Goal: Information Seeking & Learning: Learn about a topic

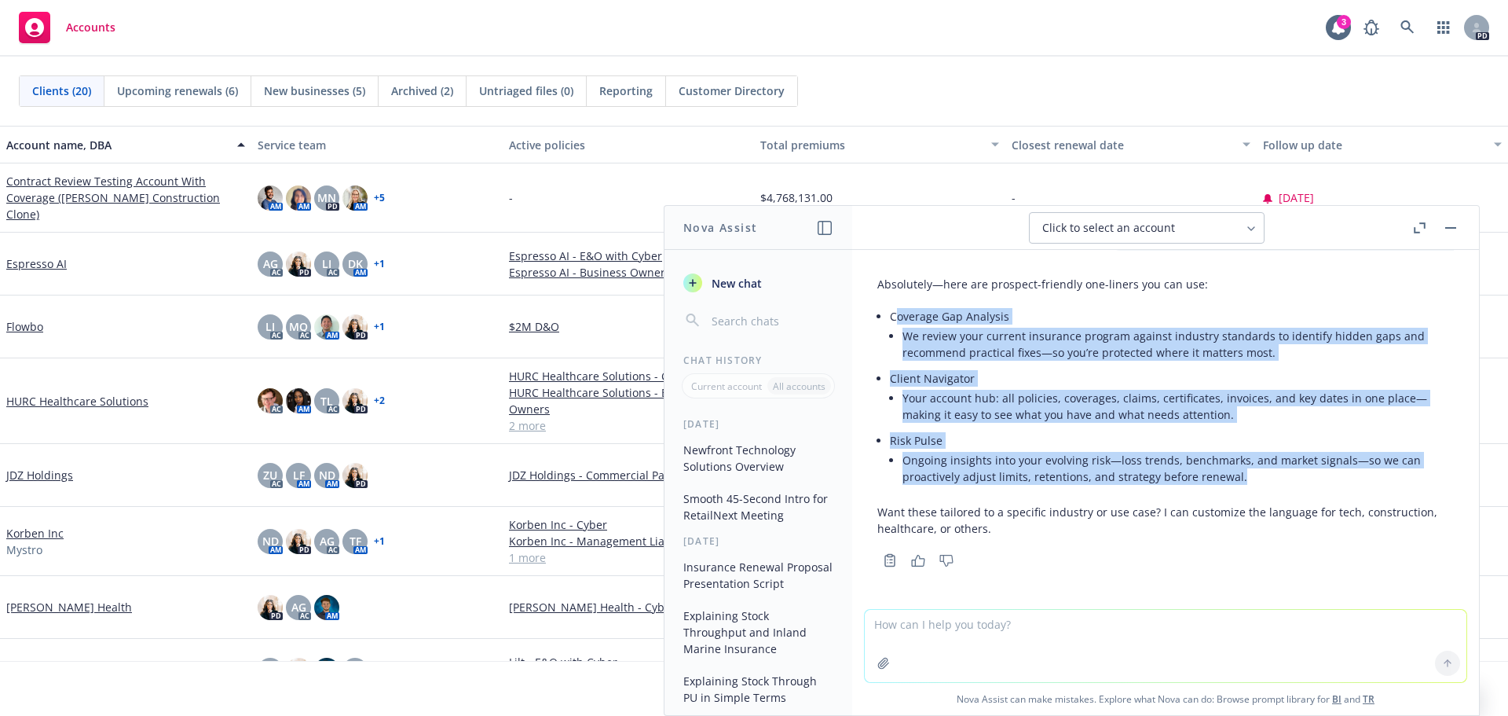
scroll to position [79, 0]
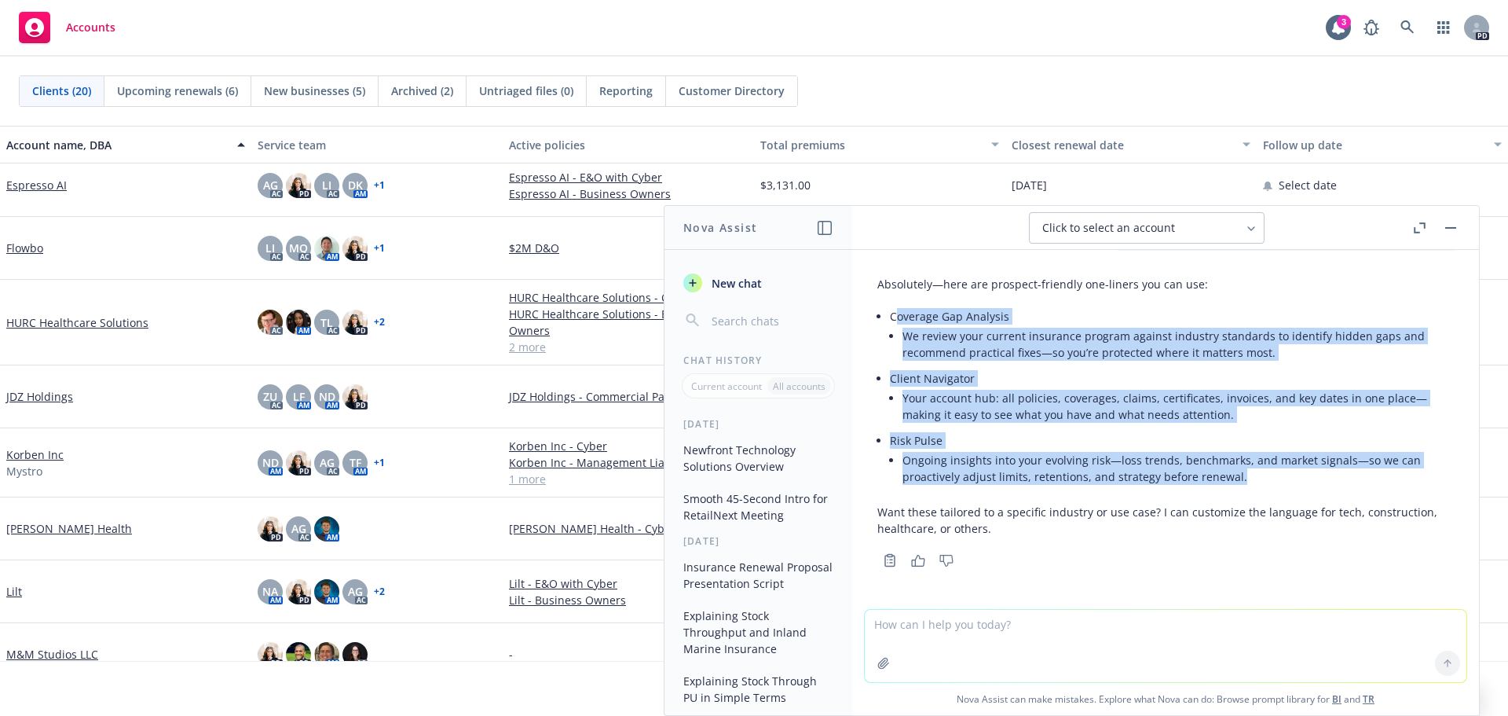
click at [1448, 223] on button "button" at bounding box center [1451, 227] width 19 height 19
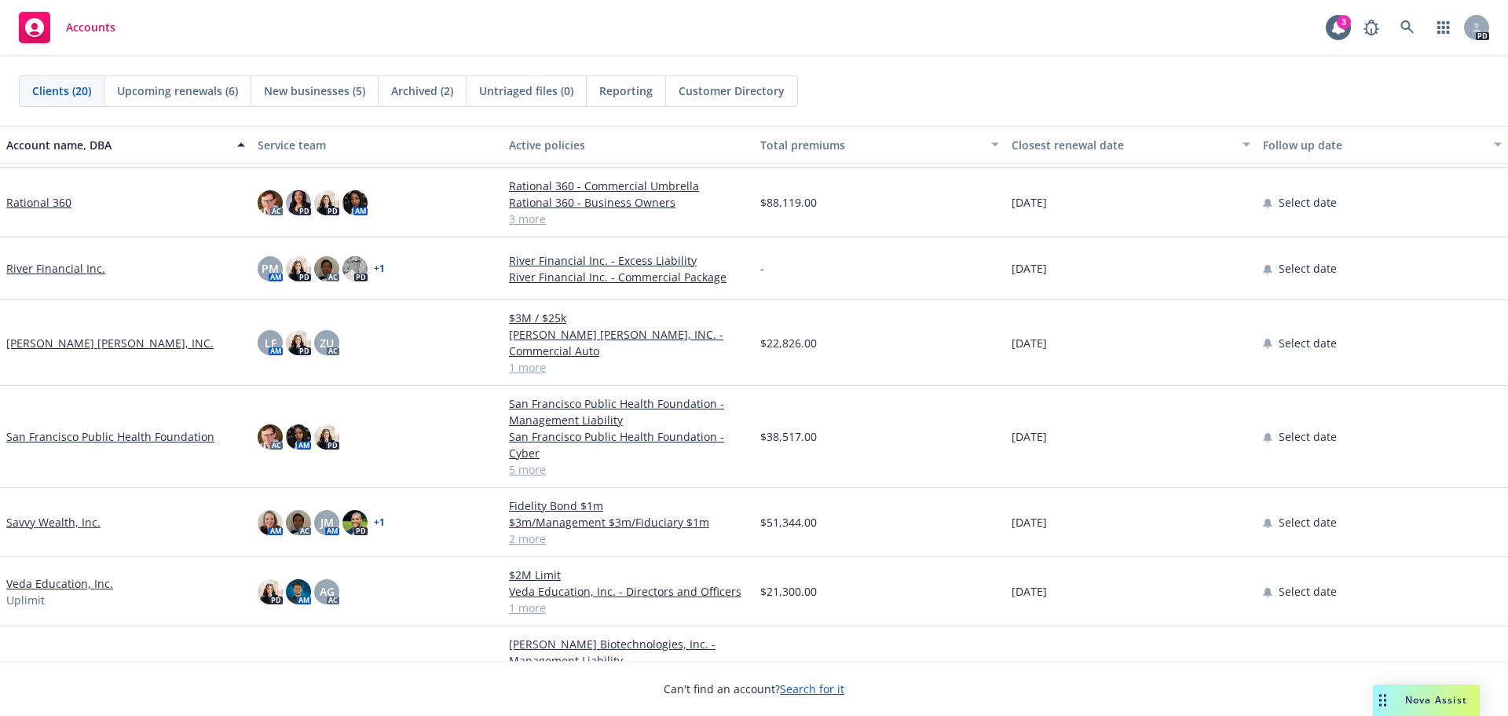
scroll to position [791, 0]
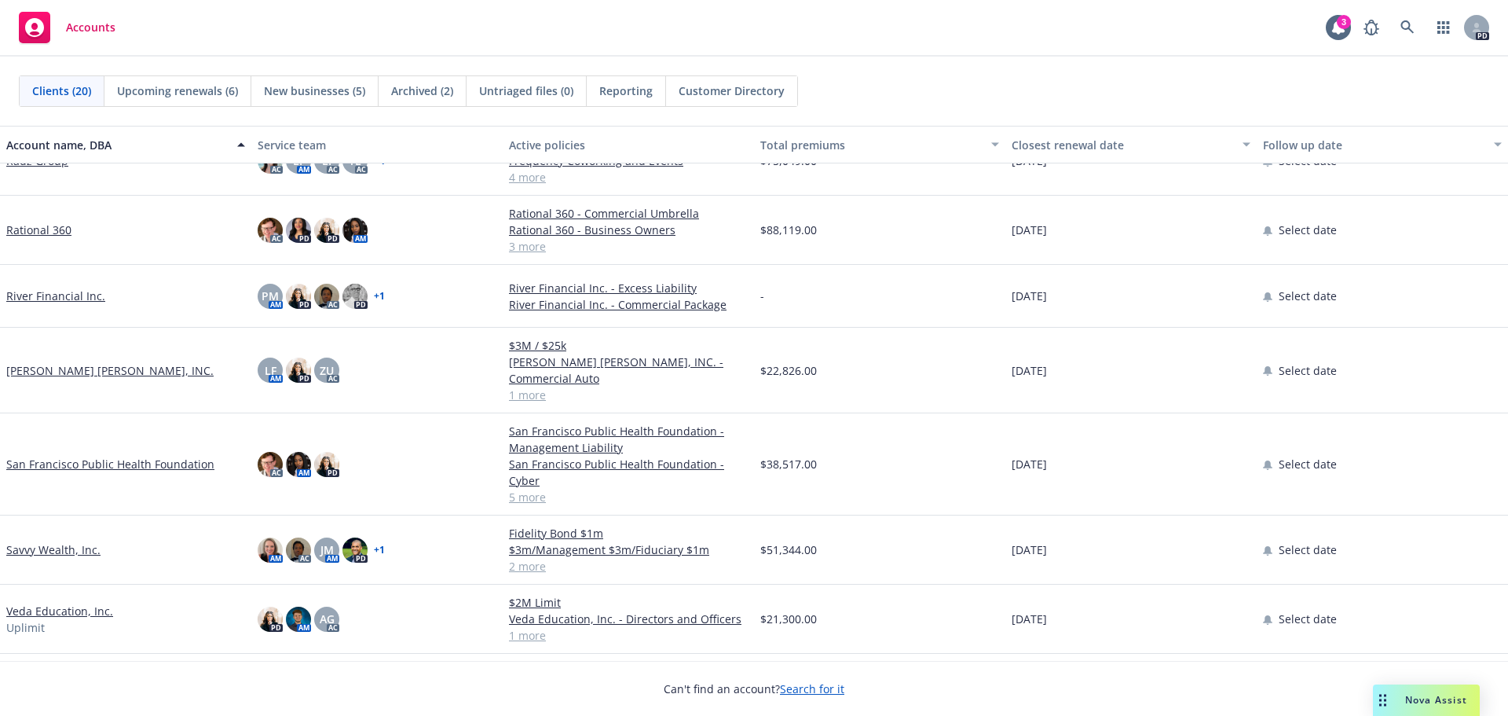
click at [64, 362] on link "[PERSON_NAME] [PERSON_NAME], INC." at bounding box center [109, 370] width 207 height 16
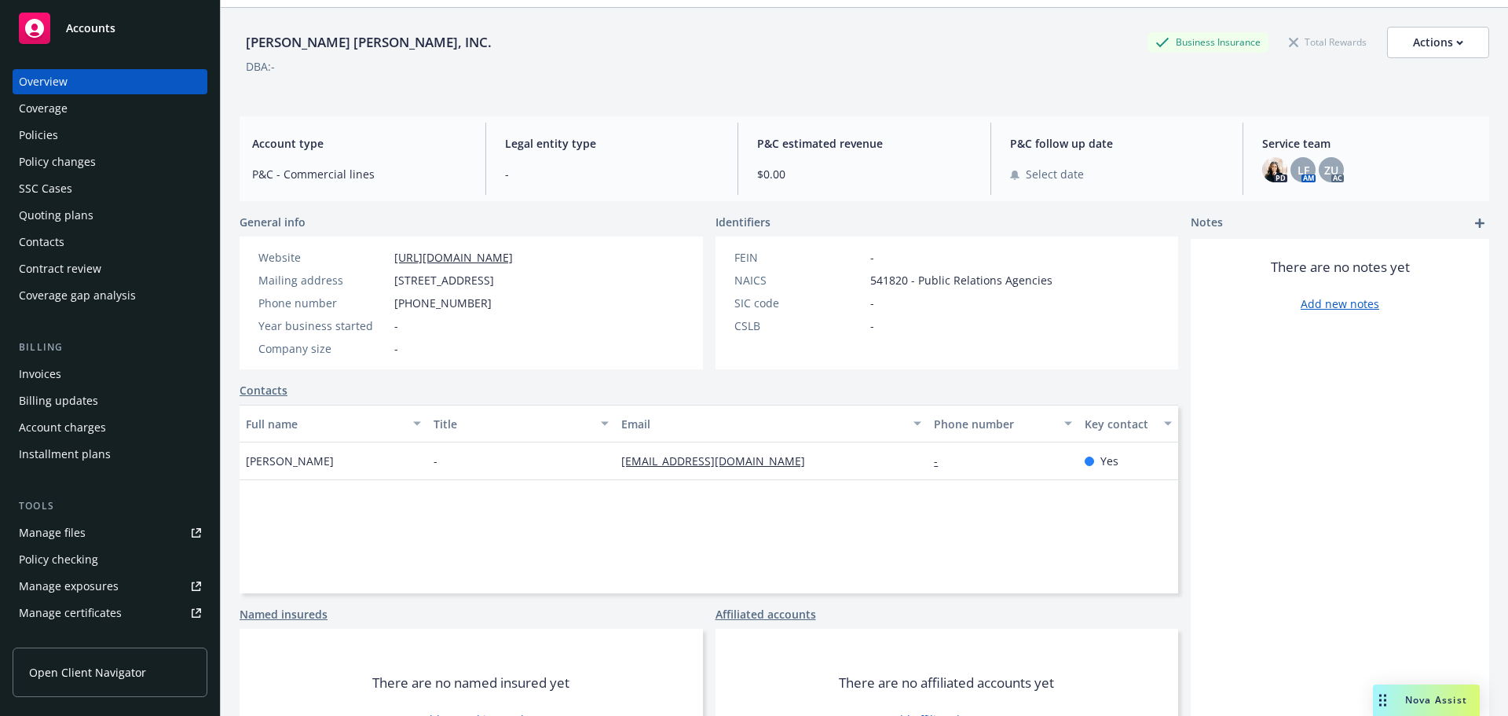
scroll to position [106, 0]
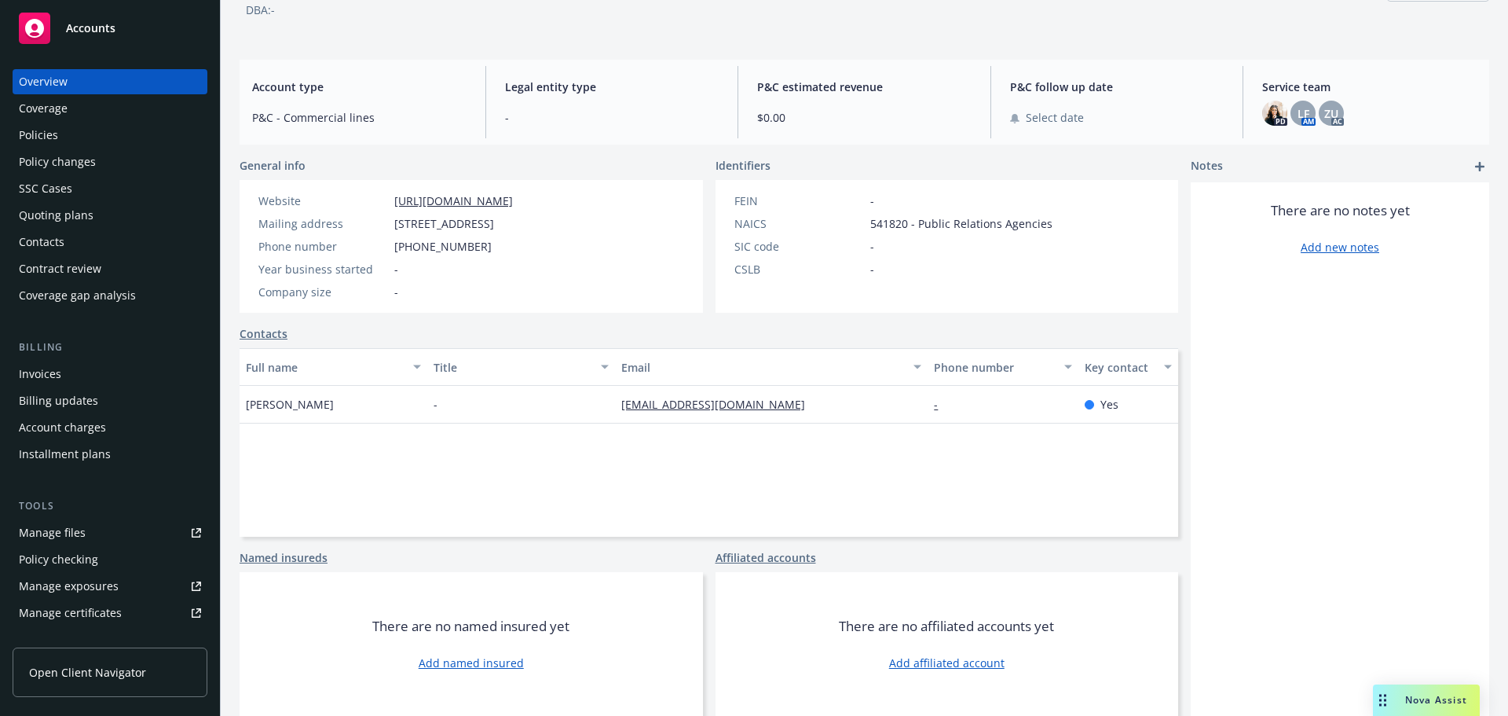
click at [58, 142] on div "Policies" at bounding box center [110, 135] width 182 height 25
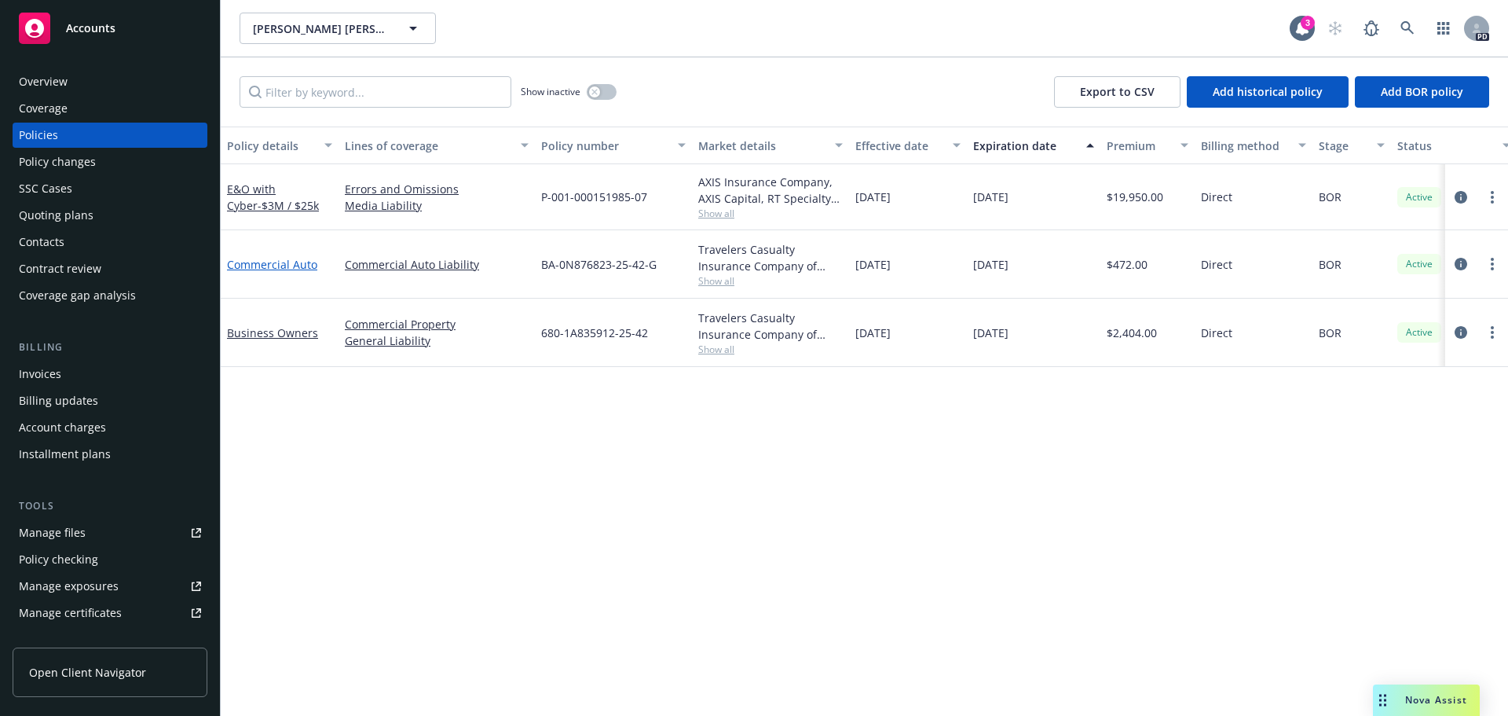
click at [302, 267] on link "Commercial Auto" at bounding box center [272, 264] width 90 height 15
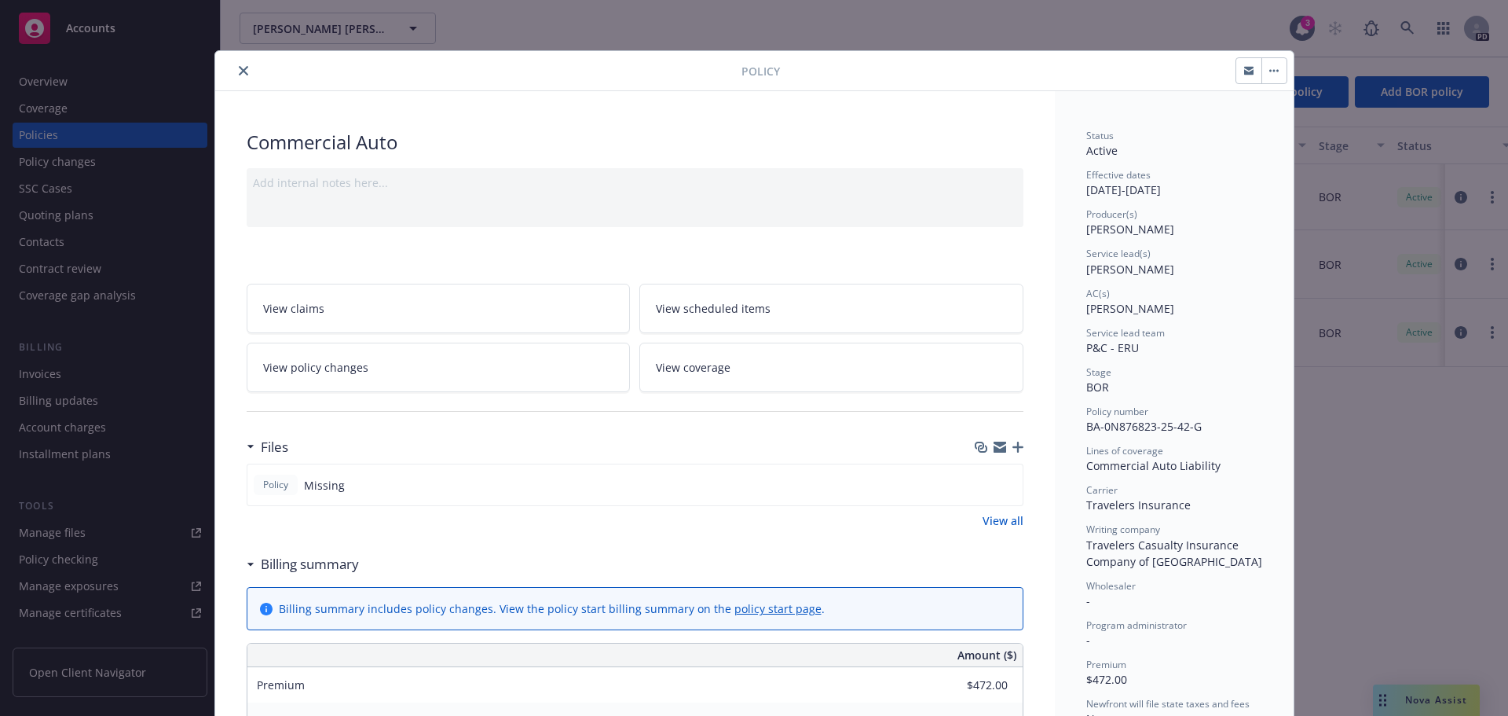
click at [830, 25] on div "Policy Commercial Auto Add internal notes here... View claims View scheduled it…" at bounding box center [754, 358] width 1508 height 716
click at [239, 71] on icon "close" at bounding box center [243, 70] width 9 height 9
click at [999, 31] on div "Policy Commercial Auto Add internal notes here... View claims View scheduled it…" at bounding box center [754, 358] width 1508 height 716
click at [239, 71] on icon "close" at bounding box center [243, 70] width 9 height 9
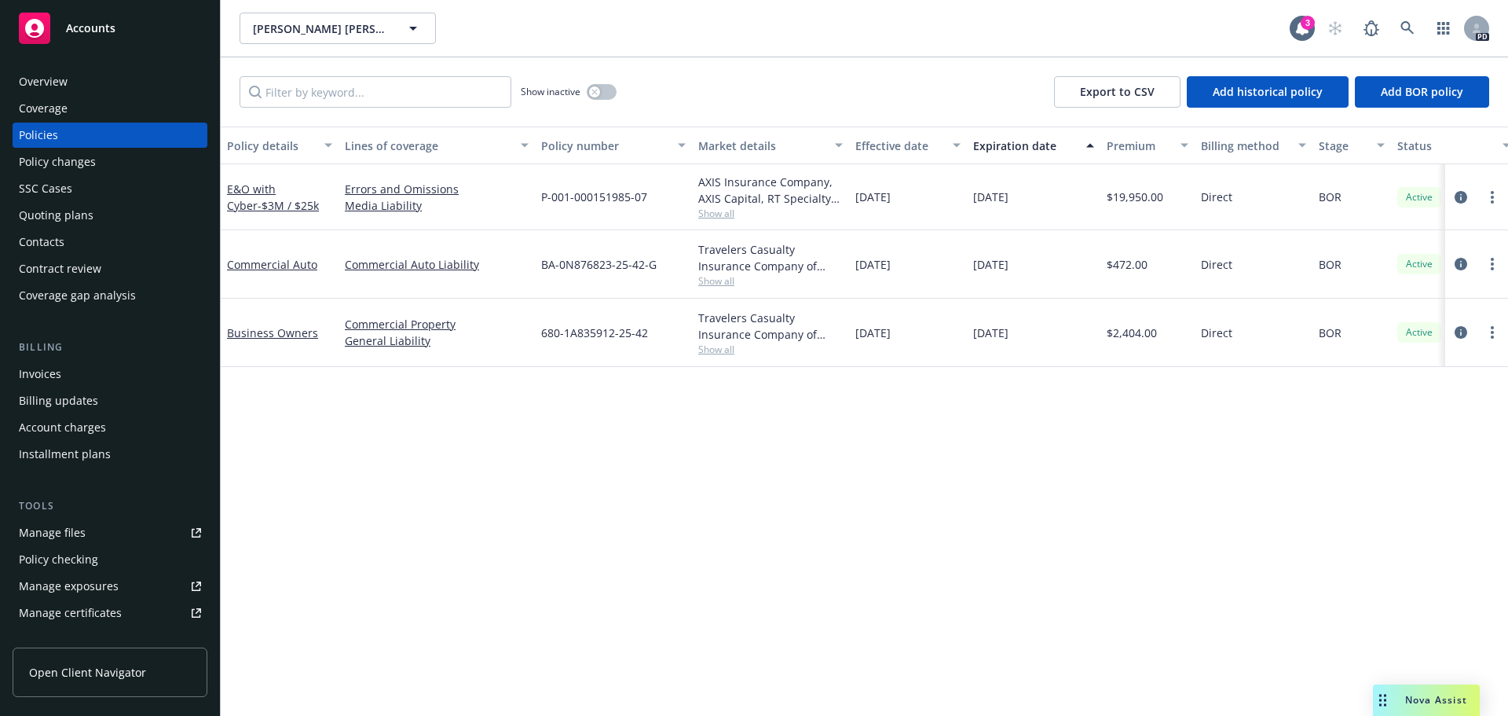
click at [31, 82] on div "Overview" at bounding box center [43, 81] width 49 height 25
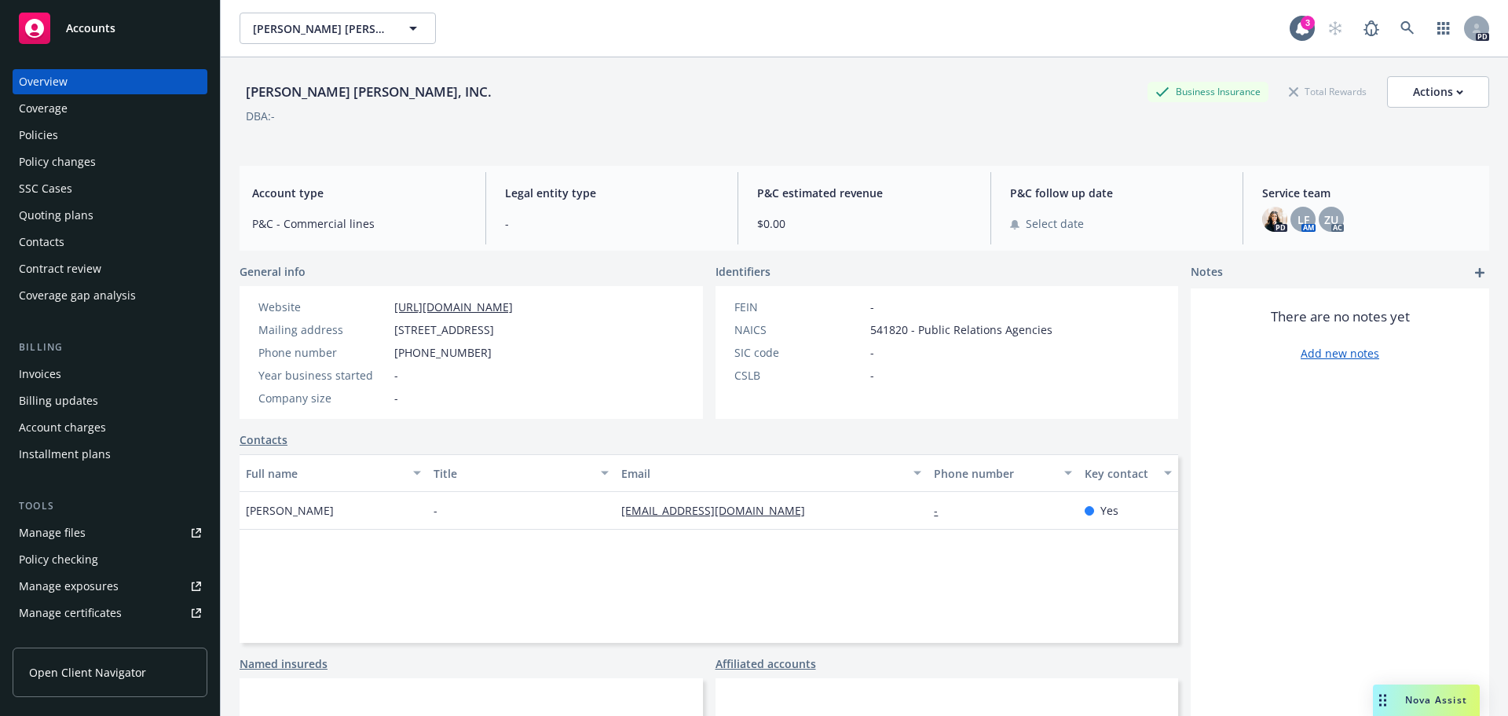
click at [49, 104] on div "Coverage" at bounding box center [43, 108] width 49 height 25
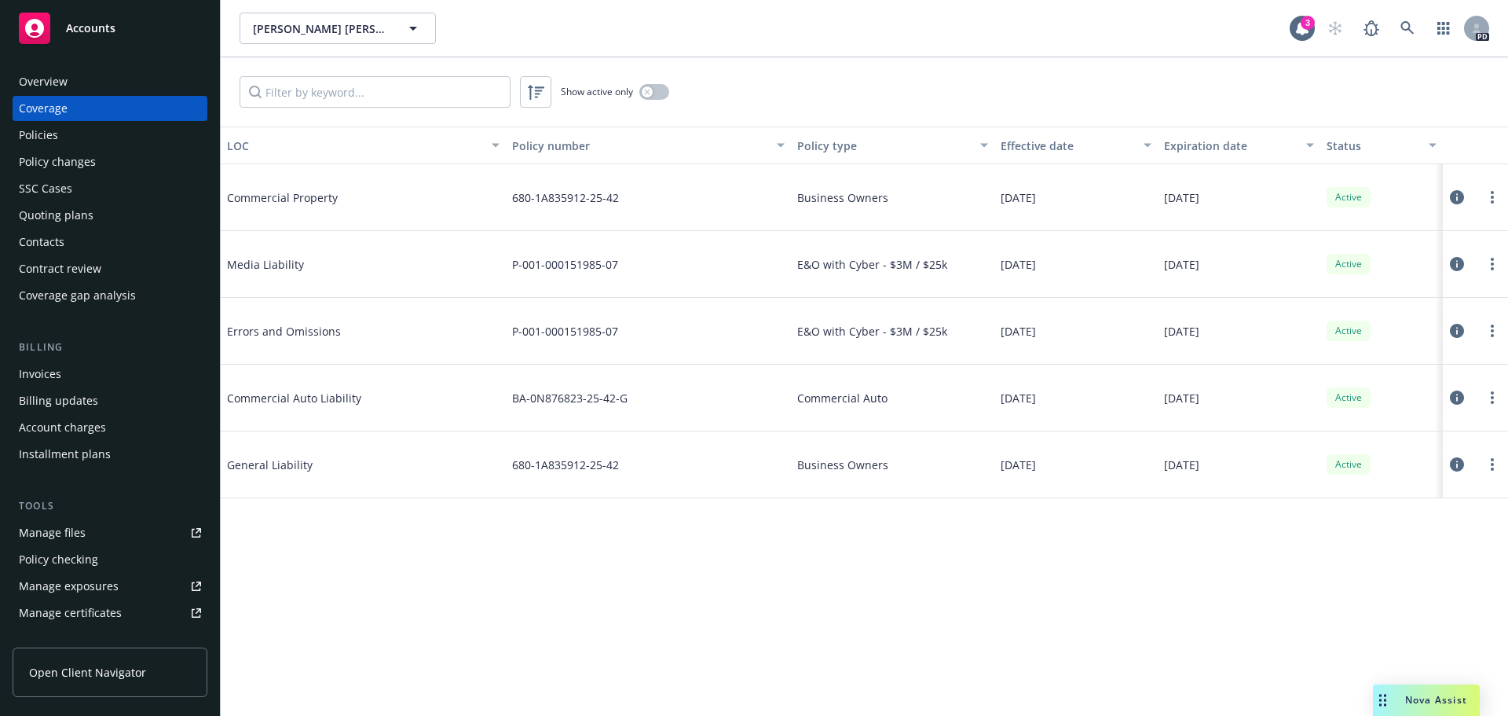
click at [44, 30] on rect at bounding box center [34, 28] width 31 height 31
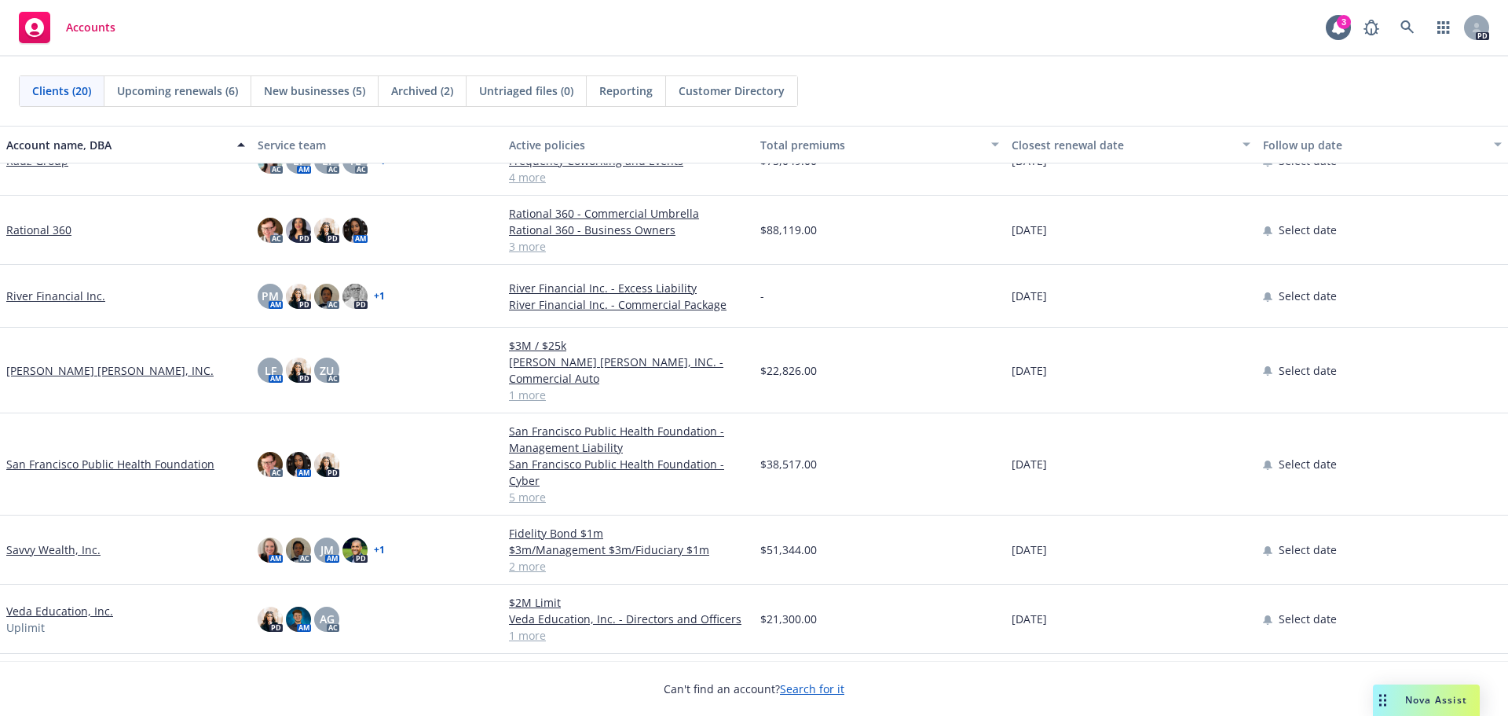
scroll to position [713, 0]
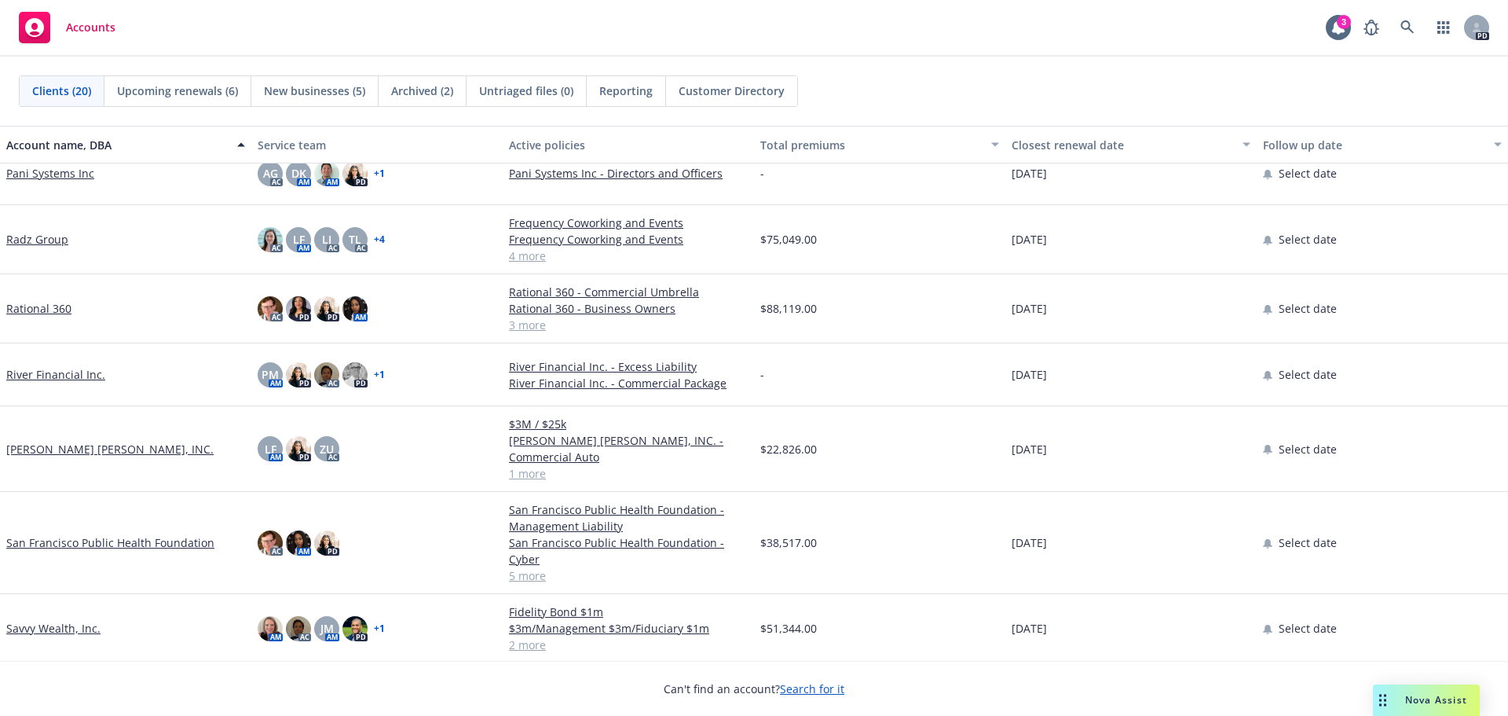
click at [42, 236] on link "Radz Group" at bounding box center [37, 239] width 62 height 16
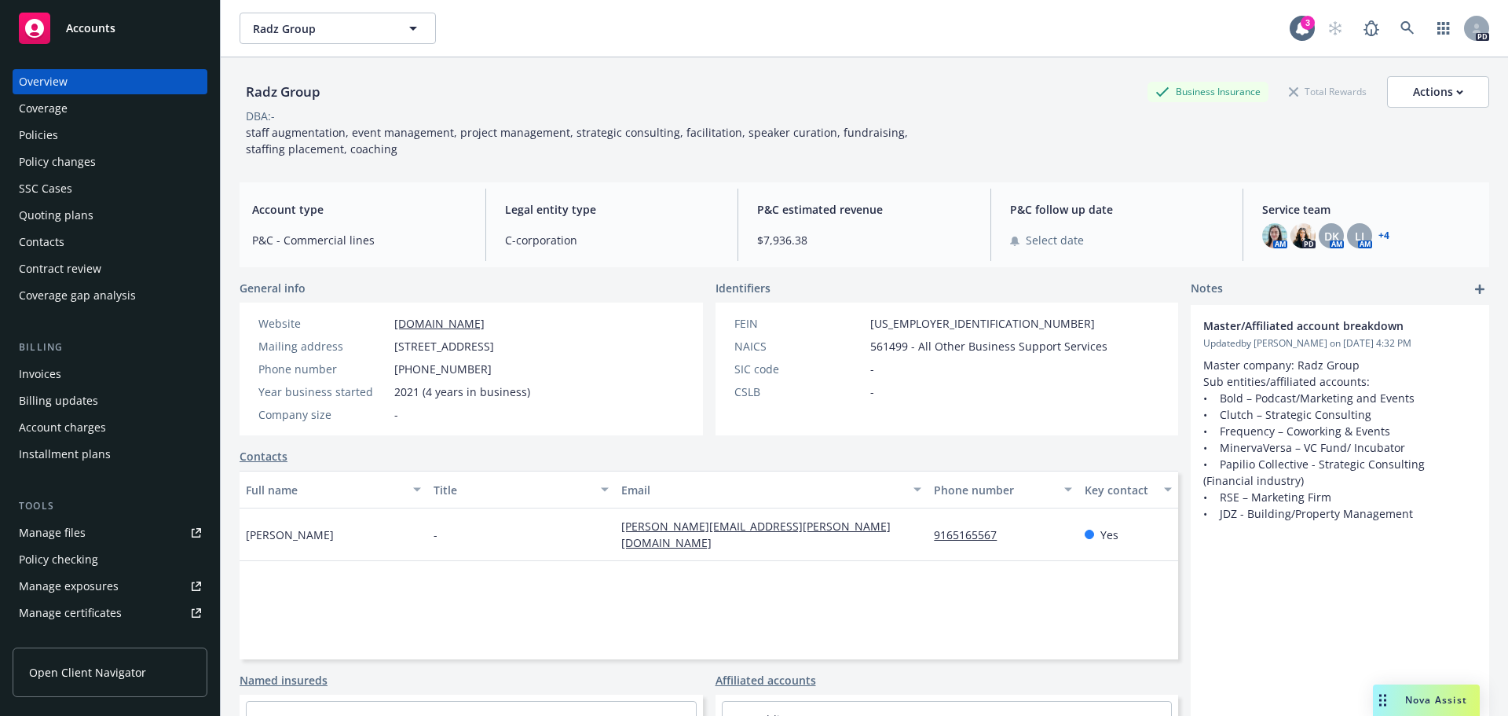
click at [40, 130] on div "Policies" at bounding box center [38, 135] width 39 height 25
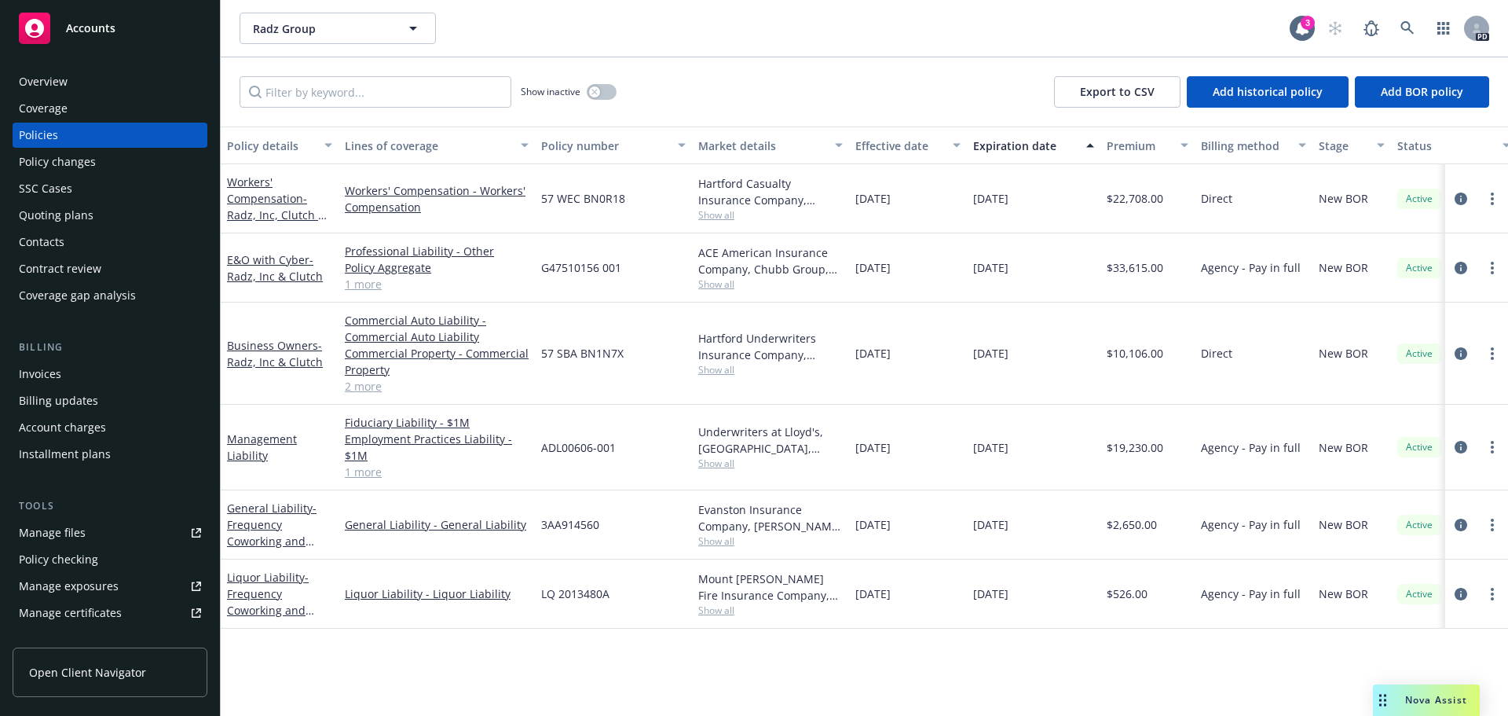
click at [57, 162] on div "Policy changes" at bounding box center [57, 161] width 77 height 25
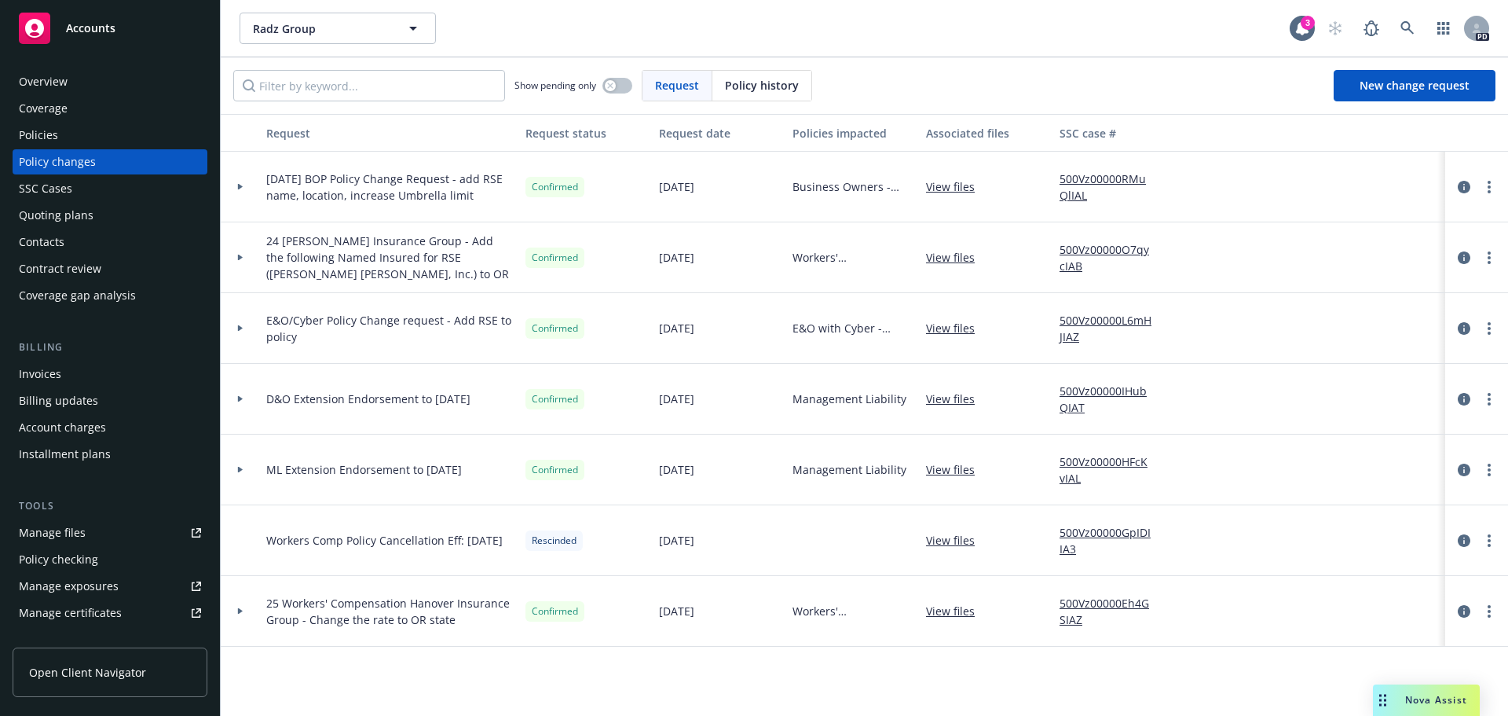
click at [45, 134] on div "Policies" at bounding box center [38, 135] width 39 height 25
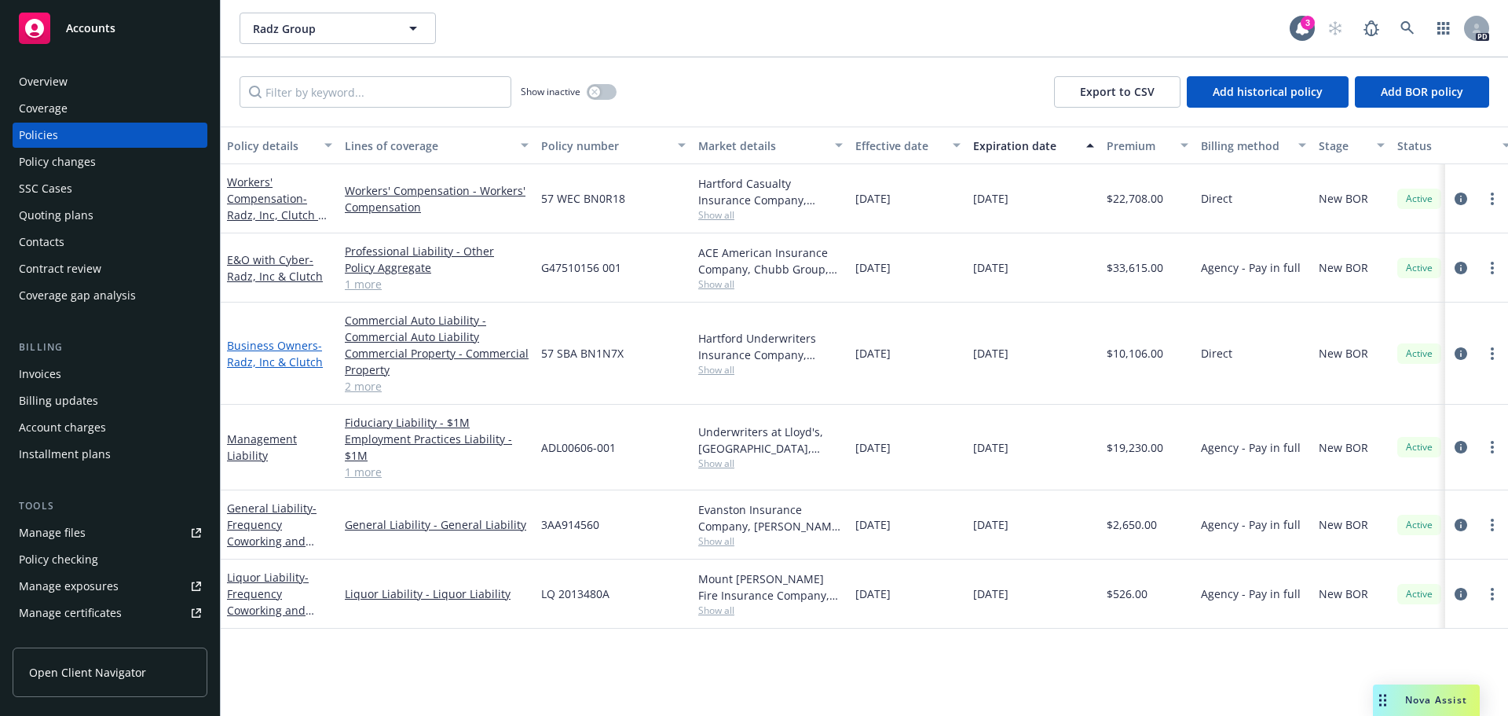
click at [290, 355] on span "- Radz, Inc & Clutch" at bounding box center [275, 353] width 96 height 31
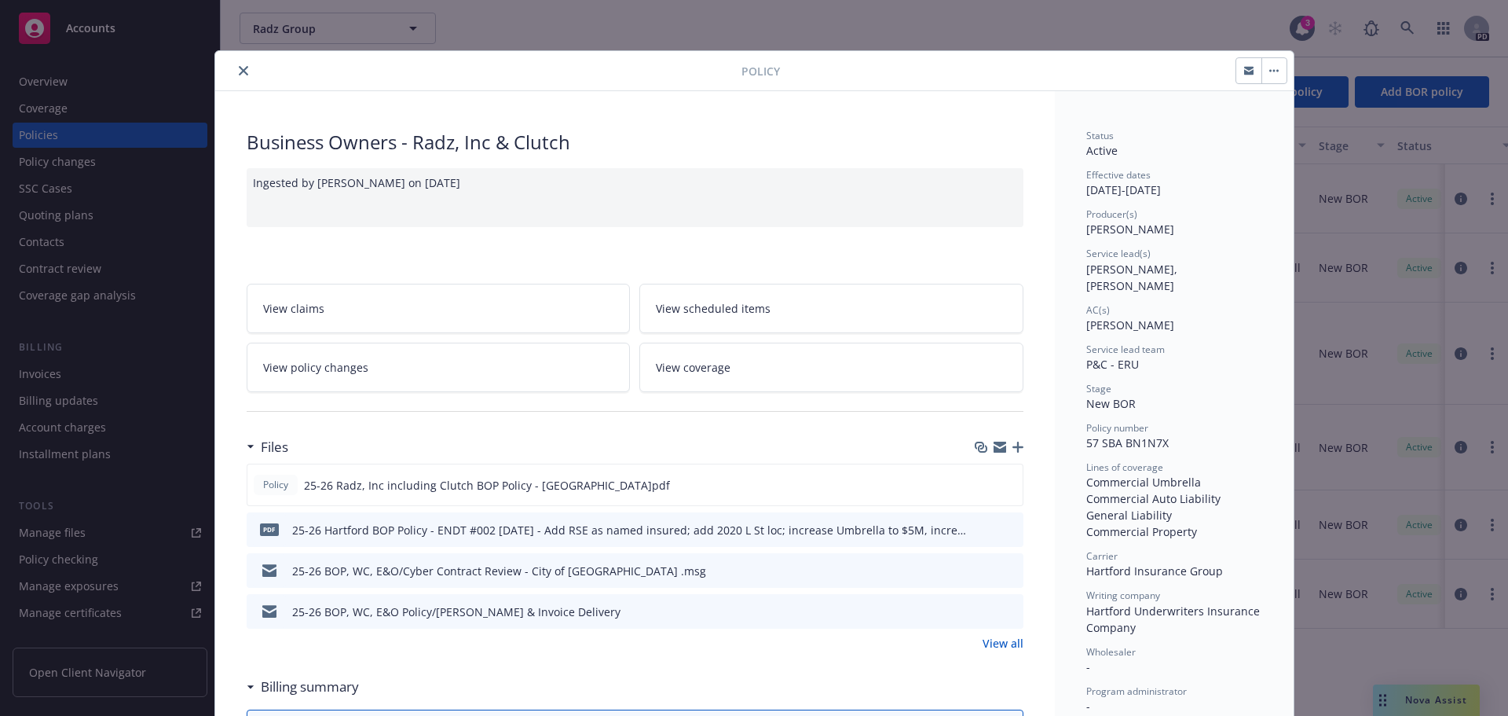
click at [977, 523] on icon "download file" at bounding box center [983, 528] width 13 height 13
click at [1165, 34] on div "Policy Business Owners - Radz, Inc & Clutch Ingested by [PERSON_NAME] on [DATE]…" at bounding box center [754, 358] width 1508 height 716
click at [240, 64] on button "close" at bounding box center [243, 70] width 19 height 19
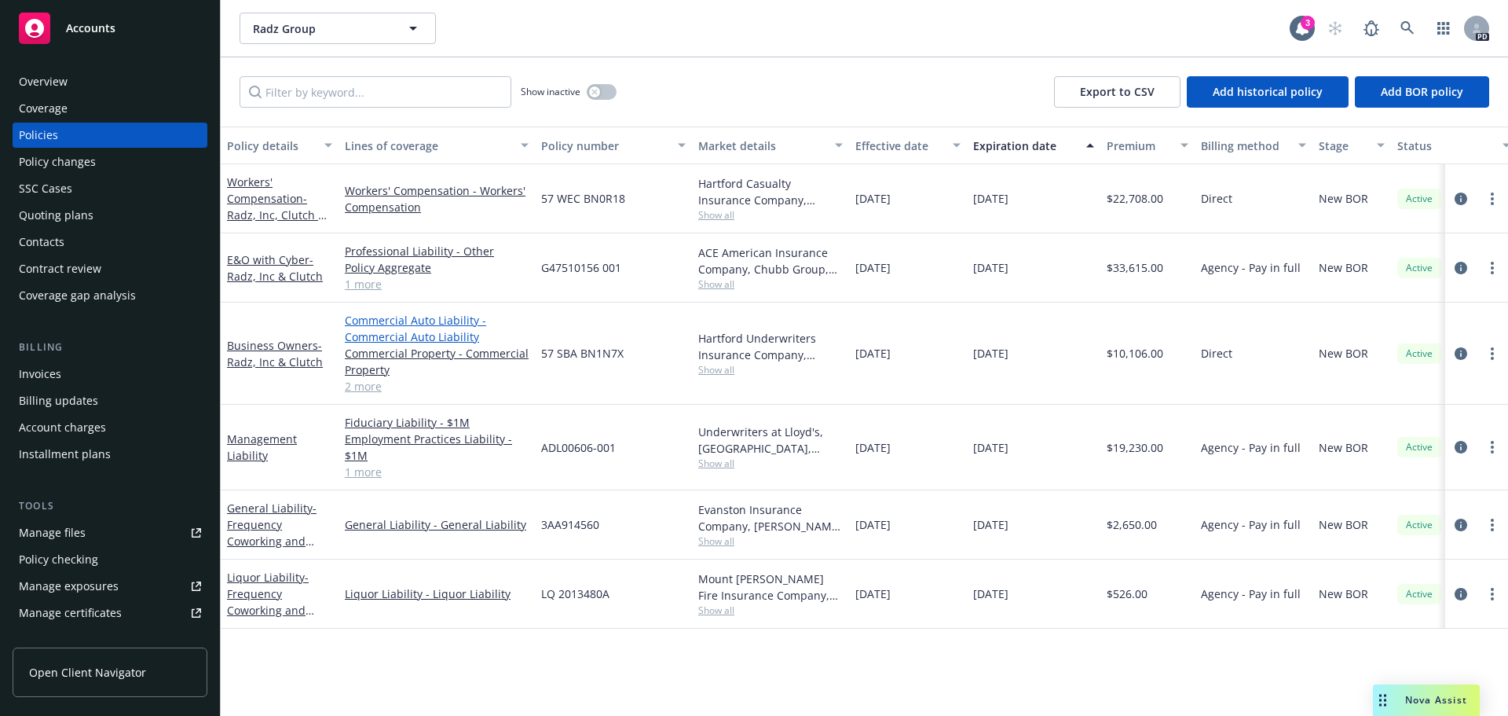
click at [405, 339] on link "Commercial Auto Liability - Commercial Auto Liability" at bounding box center [437, 328] width 184 height 33
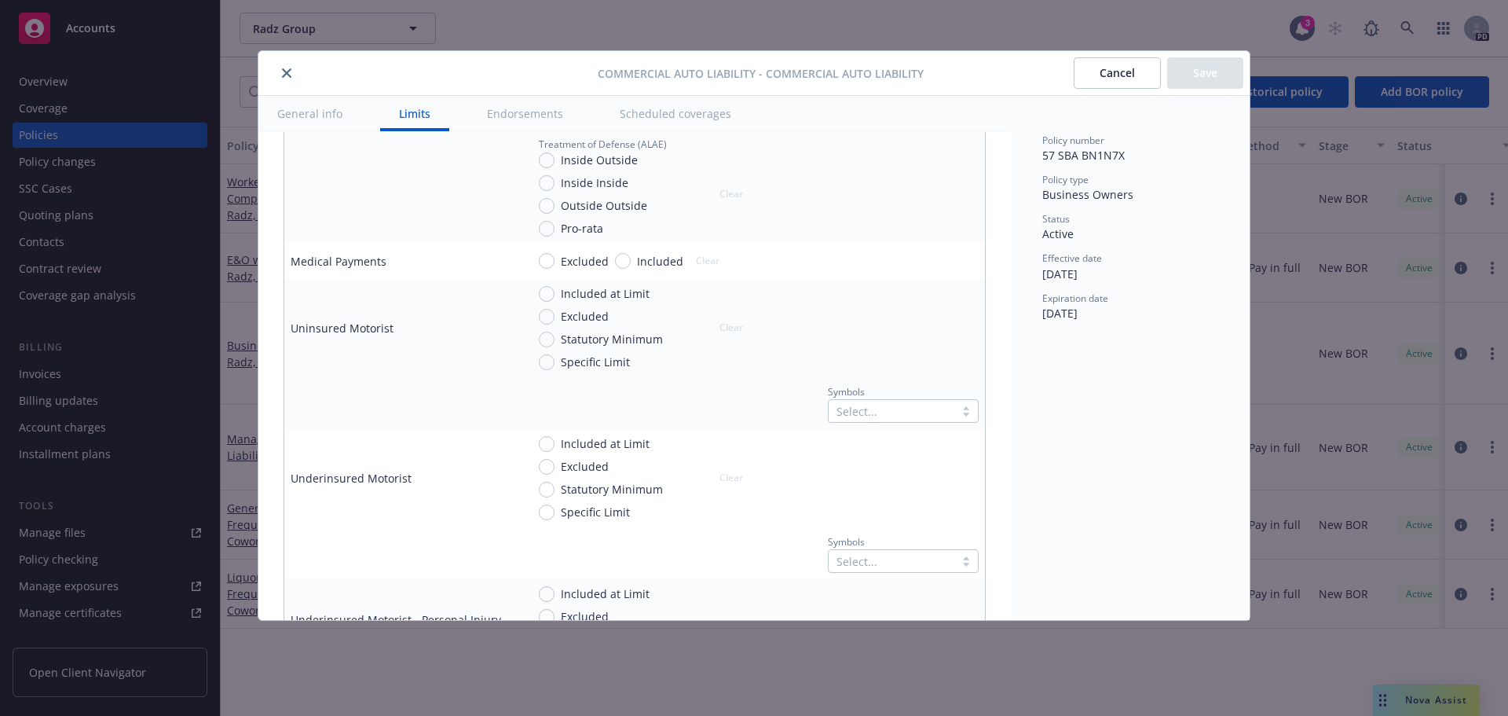
scroll to position [786, 0]
click at [1071, 62] on div "Cancel Save" at bounding box center [1084, 72] width 321 height 31
click at [1023, 55] on div "Commercial Auto Liability - Commercial Auto Liability Cancel Save" at bounding box center [754, 73] width 992 height 45
click at [280, 70] on button "close" at bounding box center [286, 73] width 19 height 19
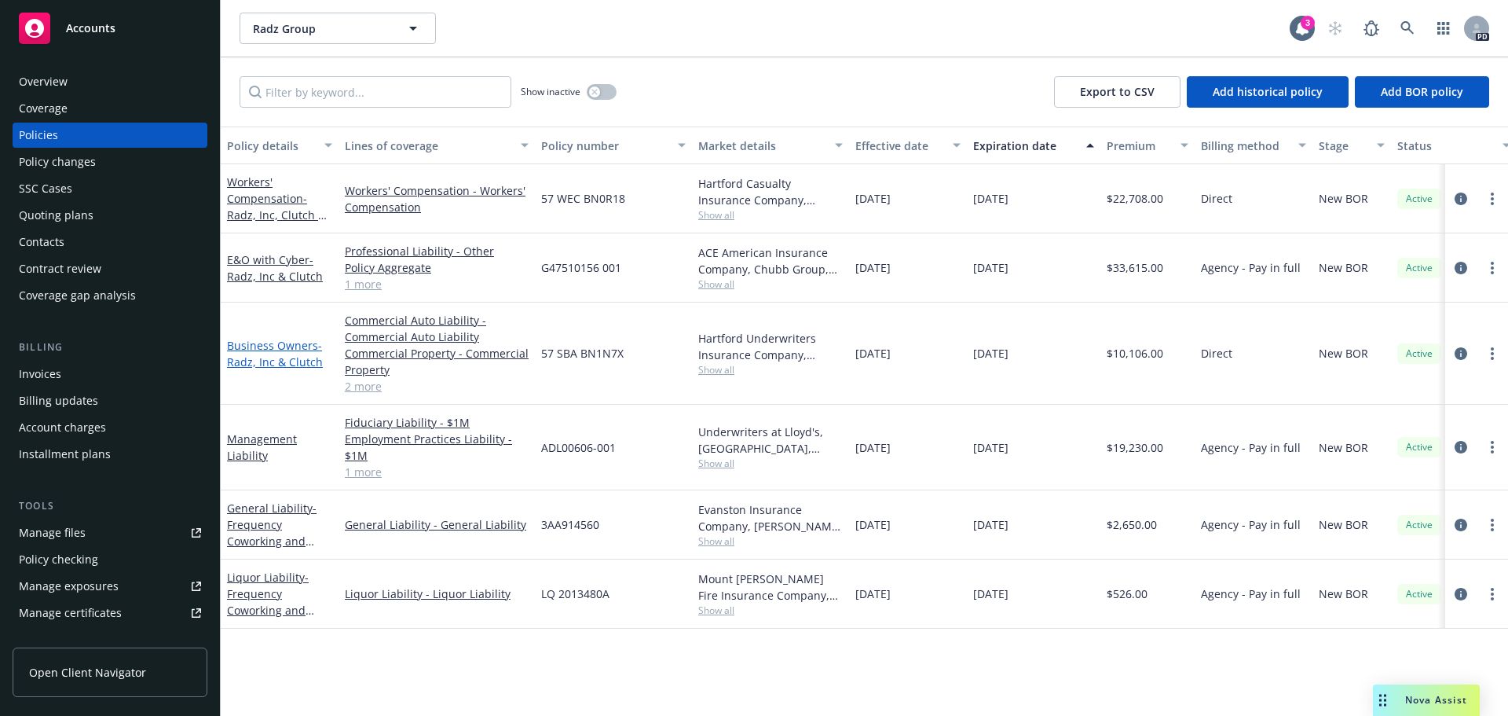
click at [300, 343] on link "Business Owners - Radz, Inc & Clutch" at bounding box center [275, 353] width 96 height 31
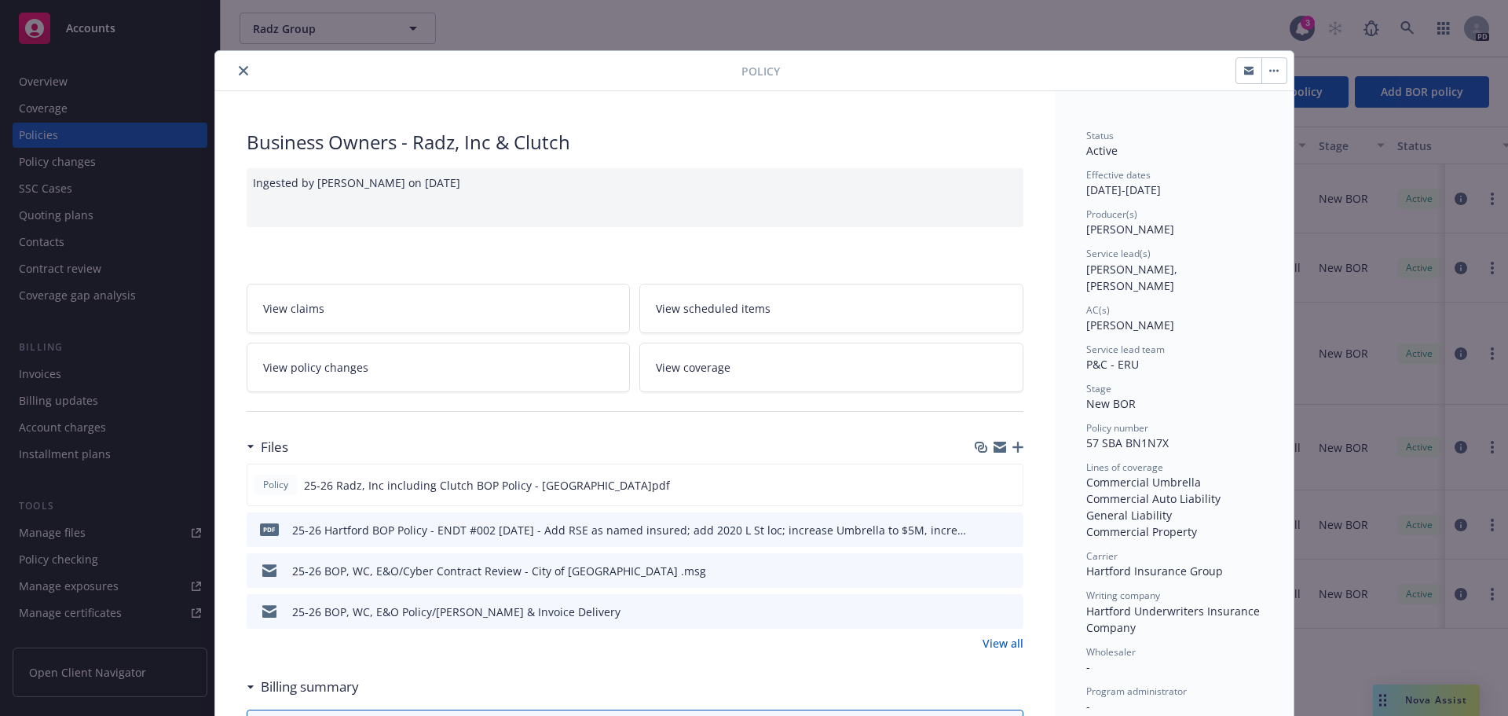
scroll to position [47, 0]
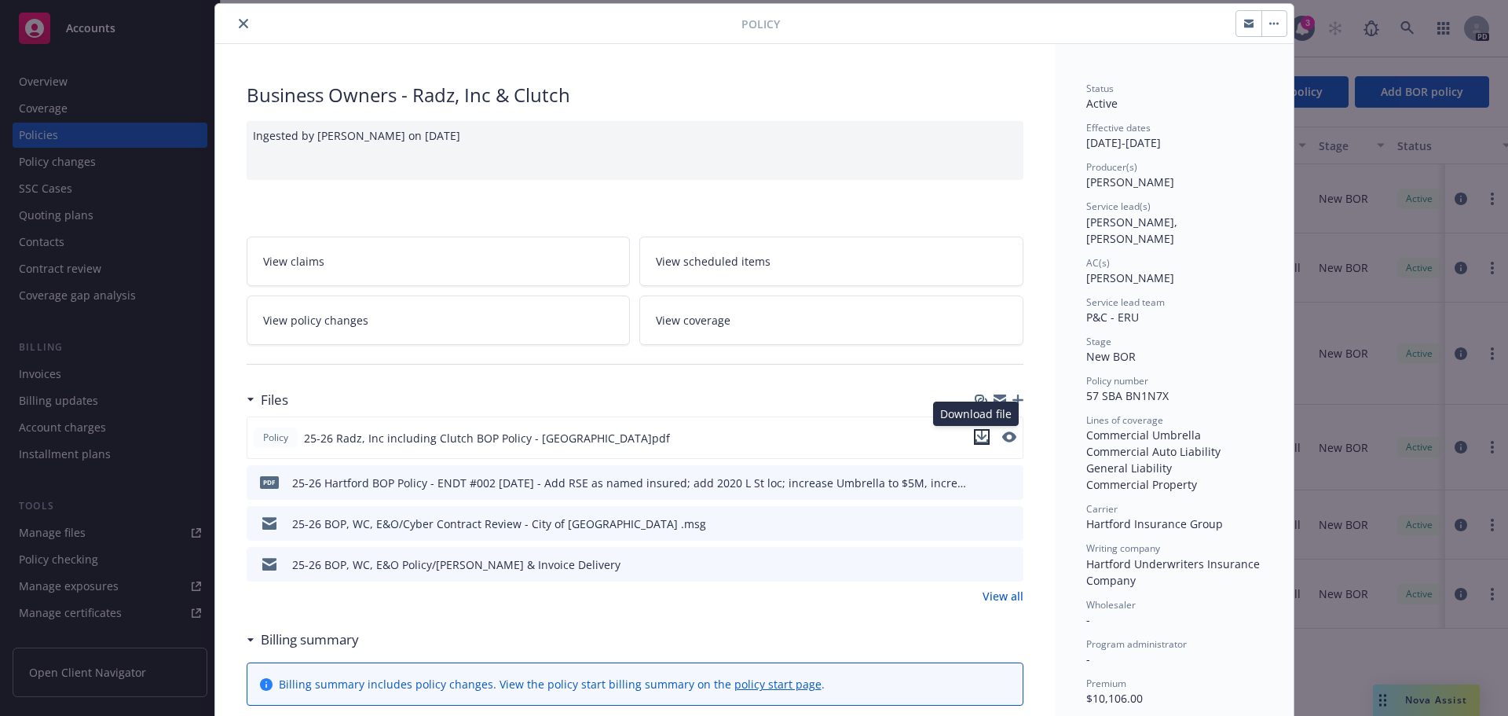
click at [980, 434] on icon "download file" at bounding box center [982, 437] width 13 height 13
click at [982, 475] on icon "download file" at bounding box center [983, 481] width 13 height 13
click at [63, 200] on div "Policy Business Owners - Radz, Inc & Clutch Ingested by [PERSON_NAME] on [DATE]…" at bounding box center [754, 358] width 1508 height 716
click at [60, 172] on div "Policy Business Owners - Radz, Inc & Clutch Ingested by [PERSON_NAME] on [DATE]…" at bounding box center [754, 358] width 1508 height 716
click at [239, 20] on icon "close" at bounding box center [243, 23] width 9 height 9
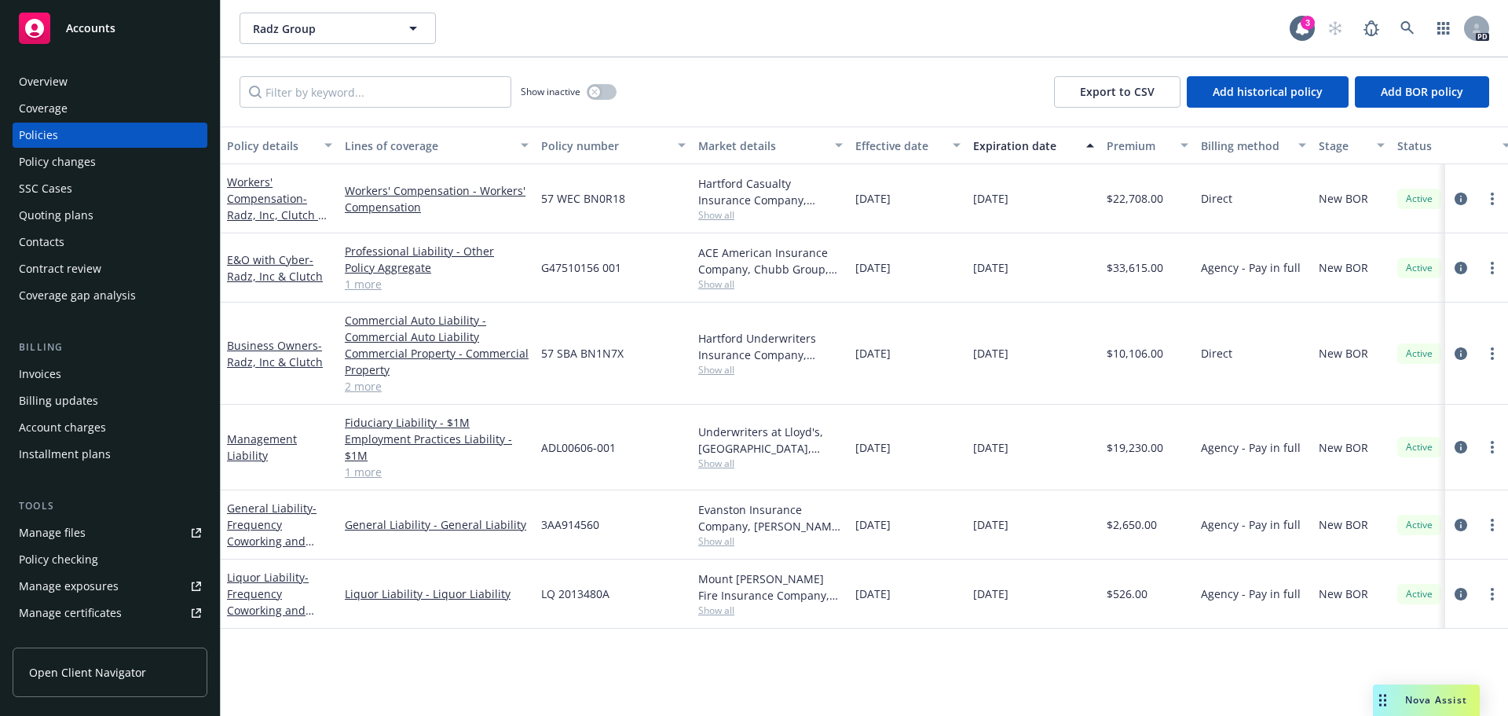
click at [49, 179] on div "SSC Cases" at bounding box center [45, 188] width 53 height 25
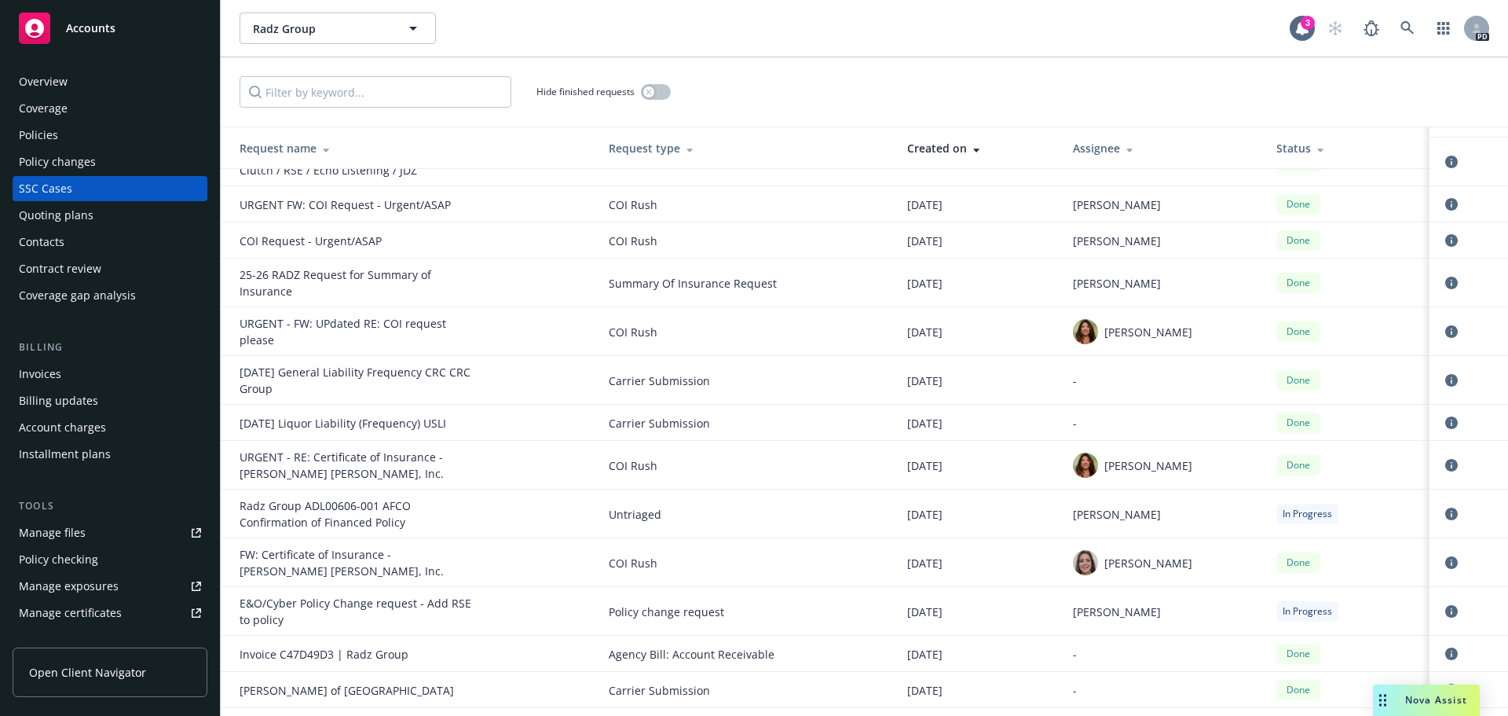
scroll to position [542, 0]
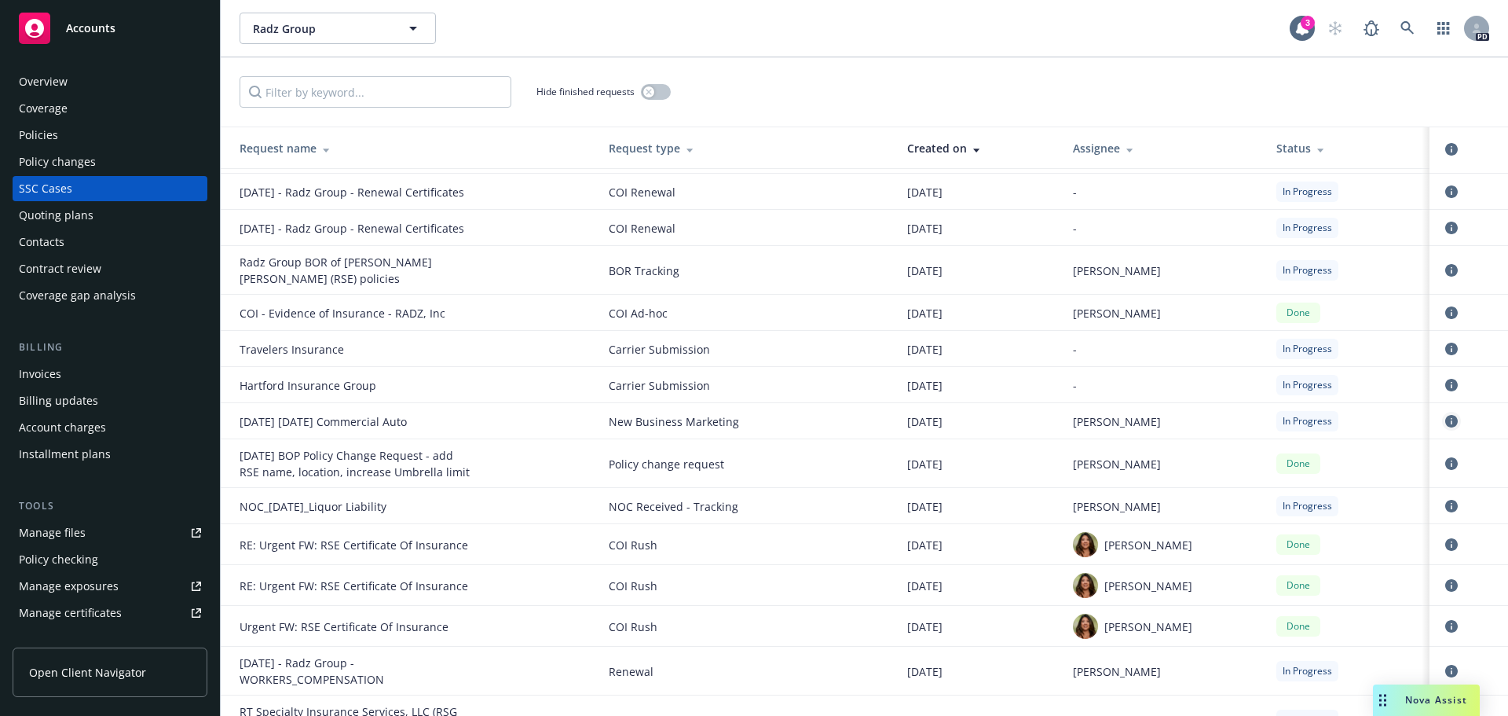
click at [1446, 423] on icon "circleInformation" at bounding box center [1452, 421] width 13 height 13
click at [651, 419] on span "New Business Marketing" at bounding box center [745, 421] width 273 height 16
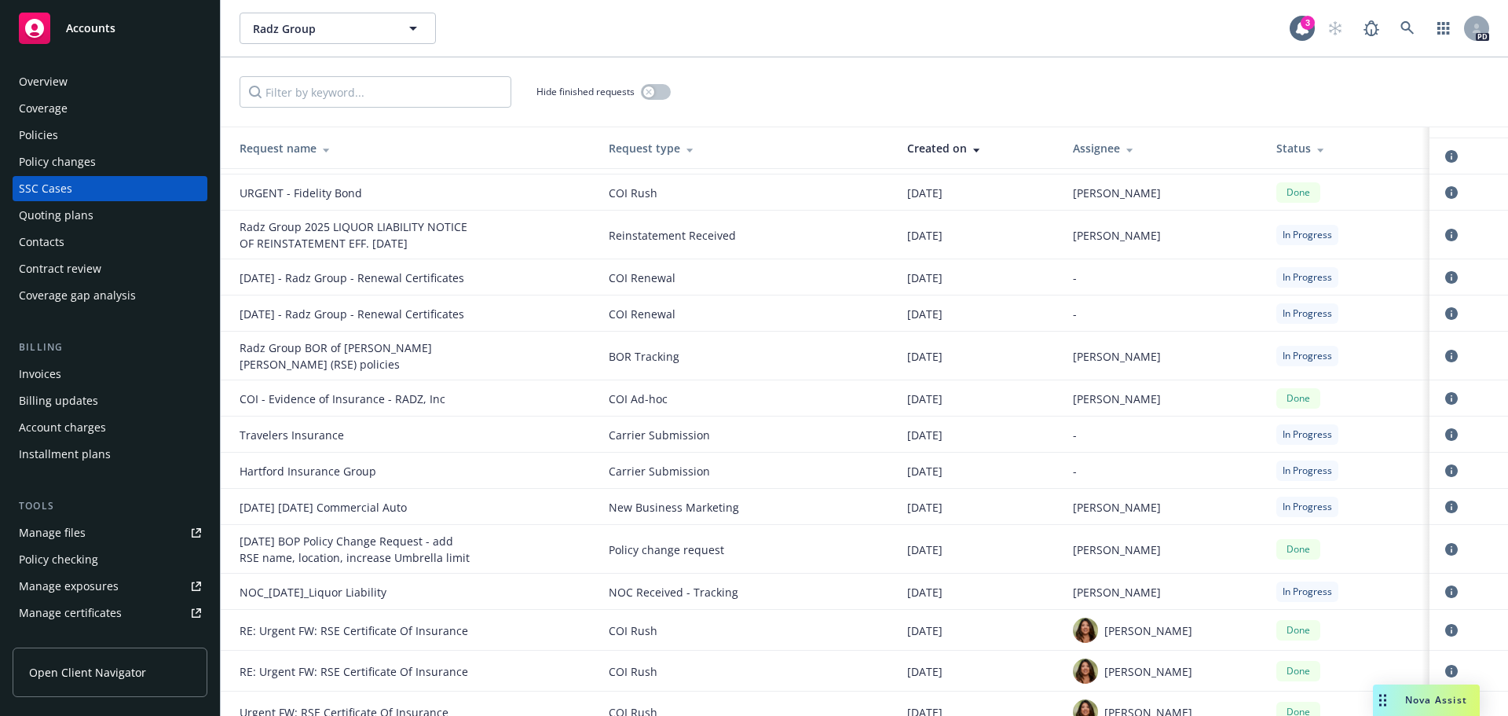
scroll to position [464, 0]
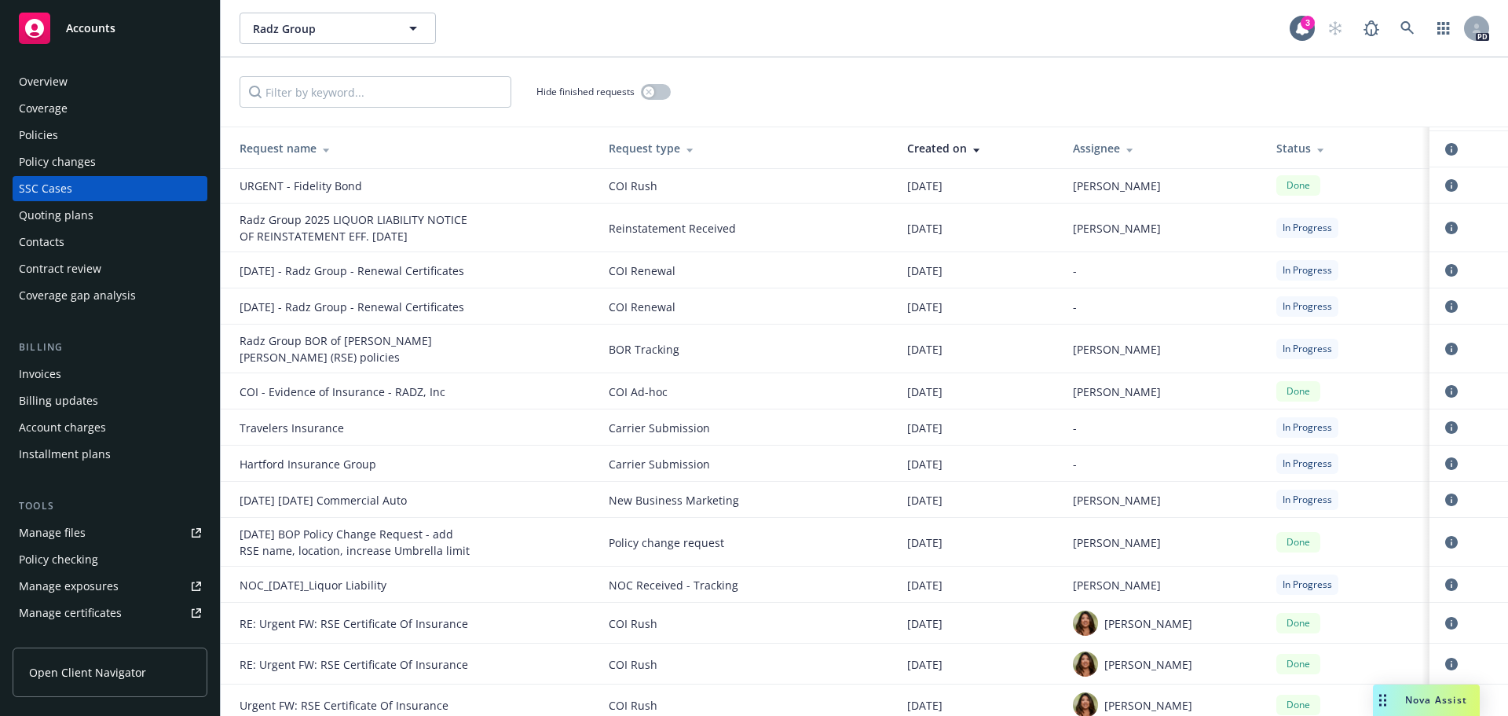
click at [60, 245] on div "Contacts" at bounding box center [42, 241] width 46 height 25
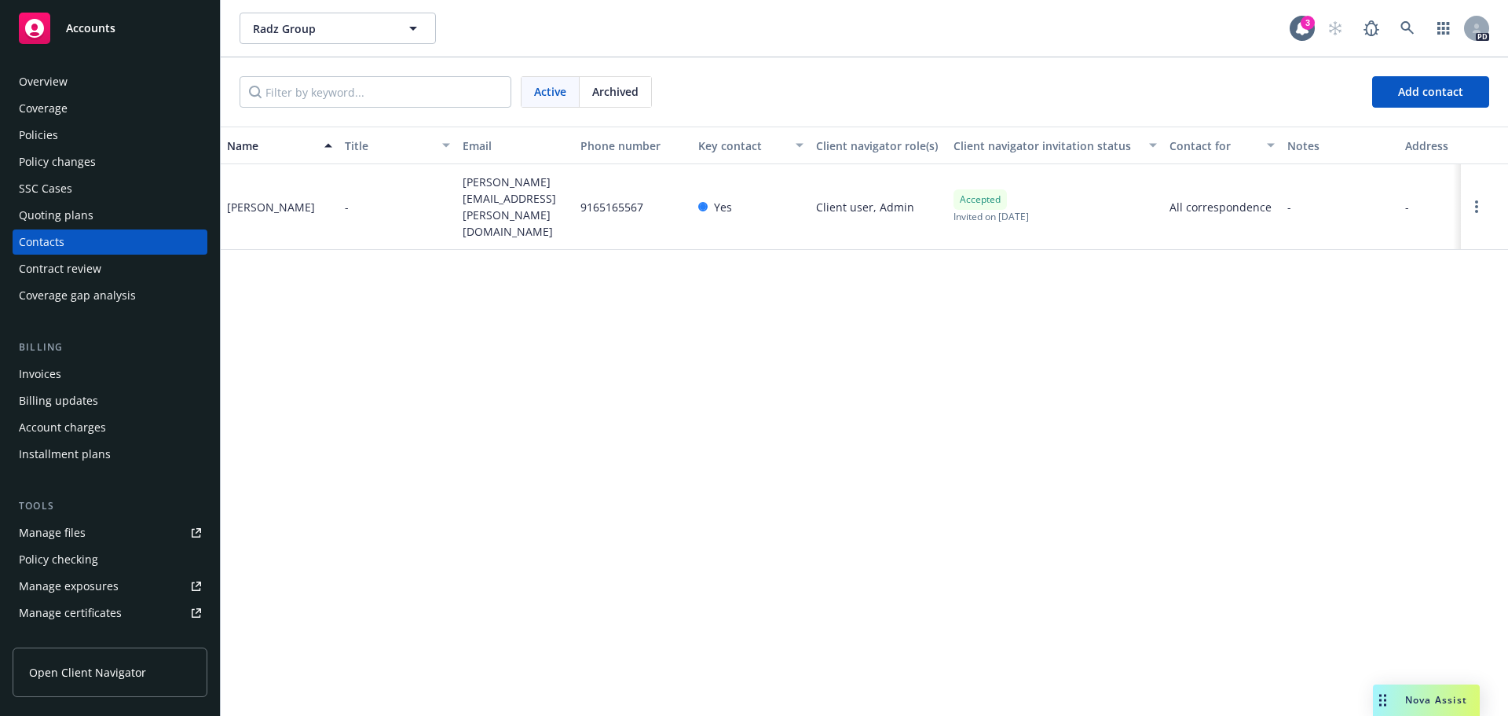
click at [76, 269] on div "Contract review" at bounding box center [60, 268] width 82 height 25
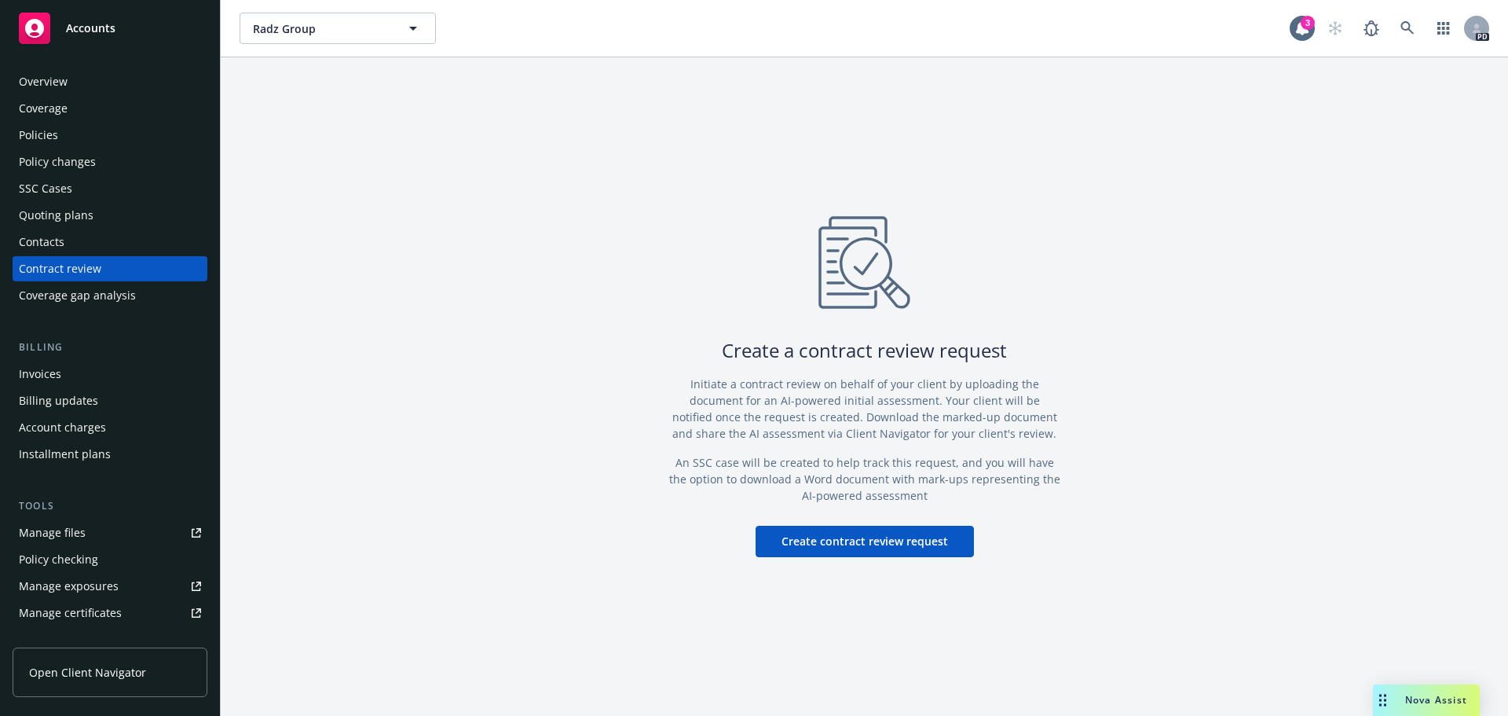
click at [83, 537] on div "Manage files" at bounding box center [52, 532] width 67 height 25
click at [71, 79] on div "Overview" at bounding box center [110, 81] width 182 height 25
